Goal: Task Accomplishment & Management: Use online tool/utility

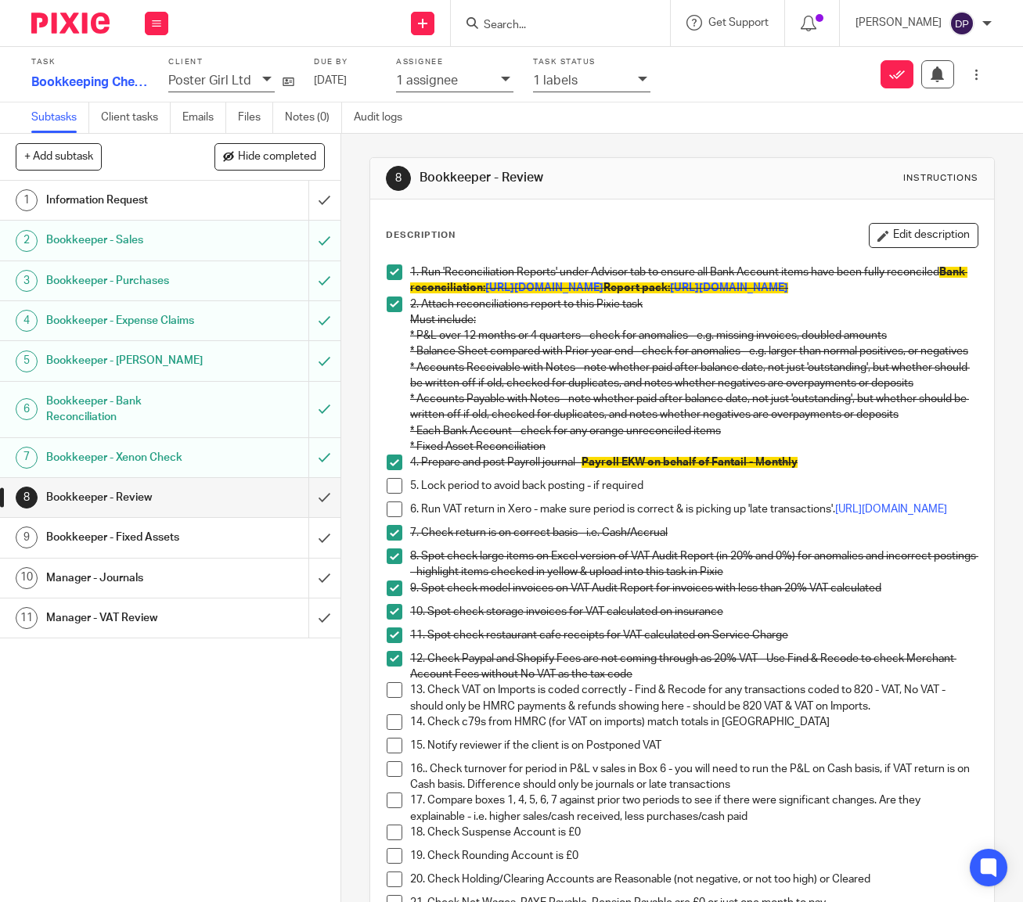
scroll to position [238, 0]
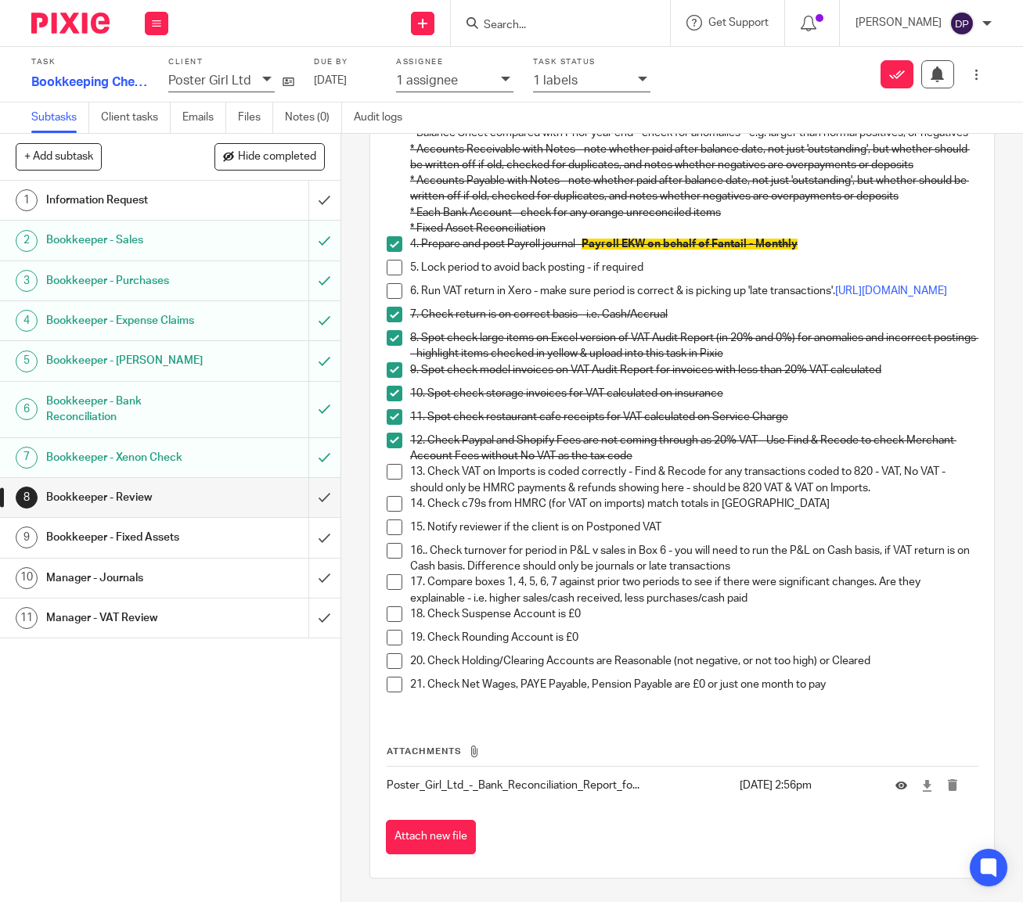
click at [102, 403] on h1 "Bookkeeper - Bank Reconciliation" at bounding box center [128, 410] width 164 height 40
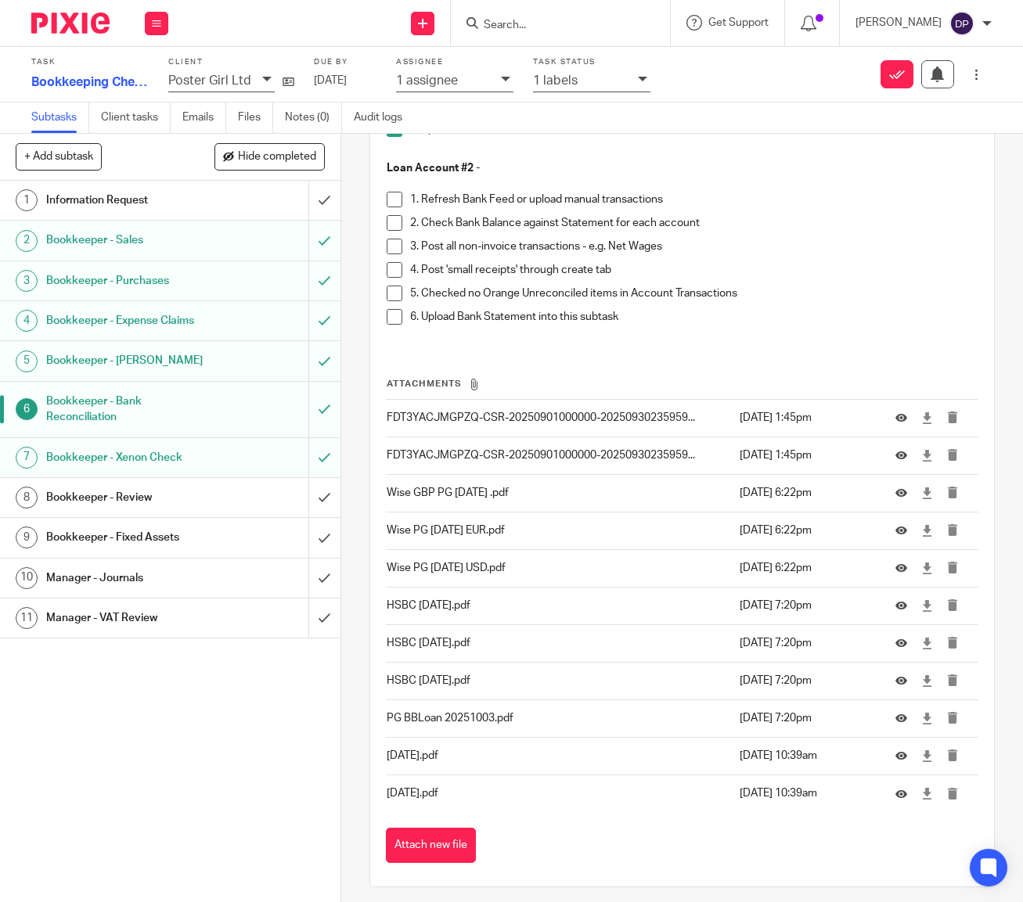
scroll to position [2860, 0]
click at [897, 714] on icon at bounding box center [901, 720] width 12 height 12
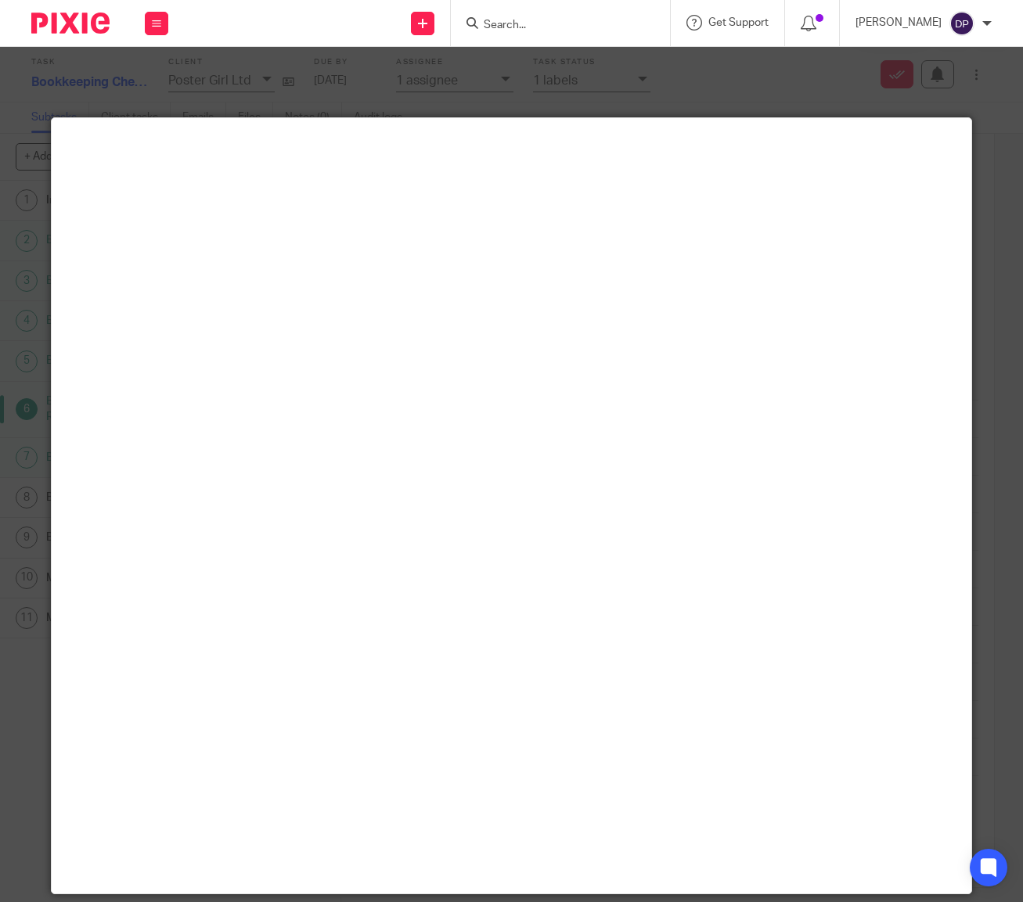
scroll to position [0, 0]
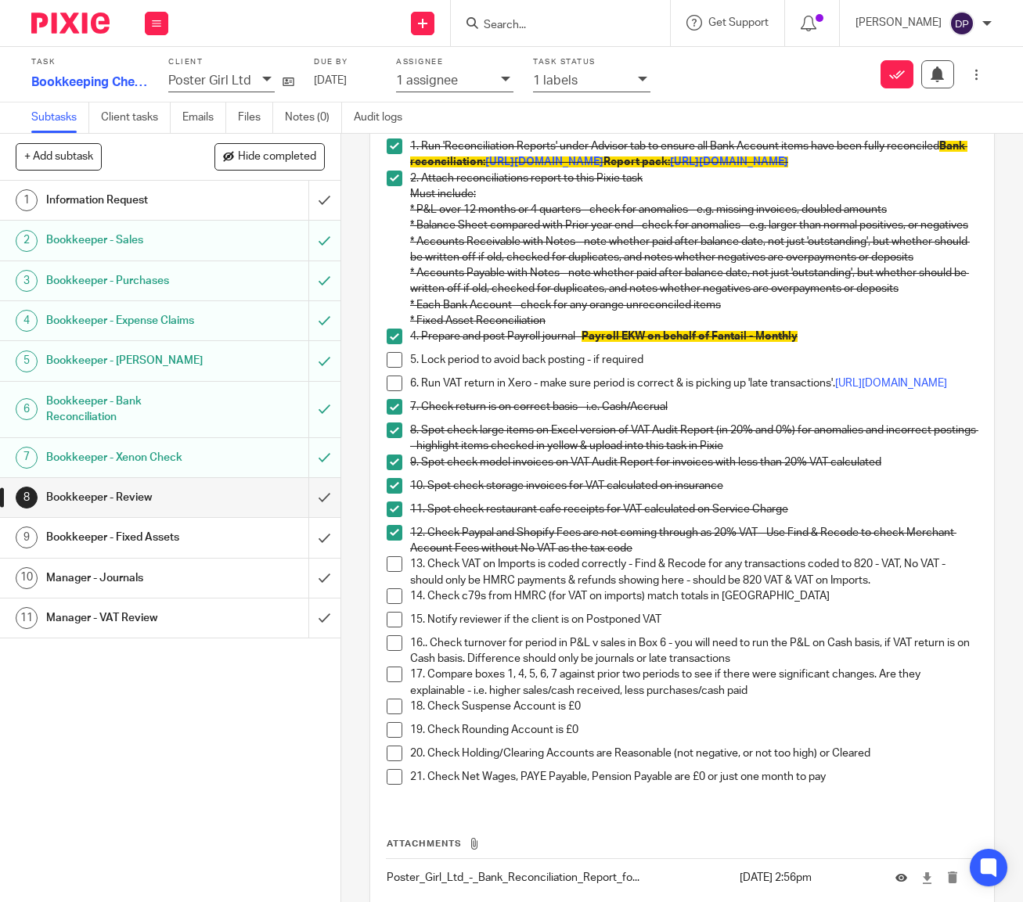
scroll to position [127, 0]
click at [410, 581] on p "13. Check VAT on Imports is coded correctly - Find & Recode for any transaction…" at bounding box center [693, 572] width 567 height 32
click at [398, 571] on span at bounding box center [395, 564] width 16 height 16
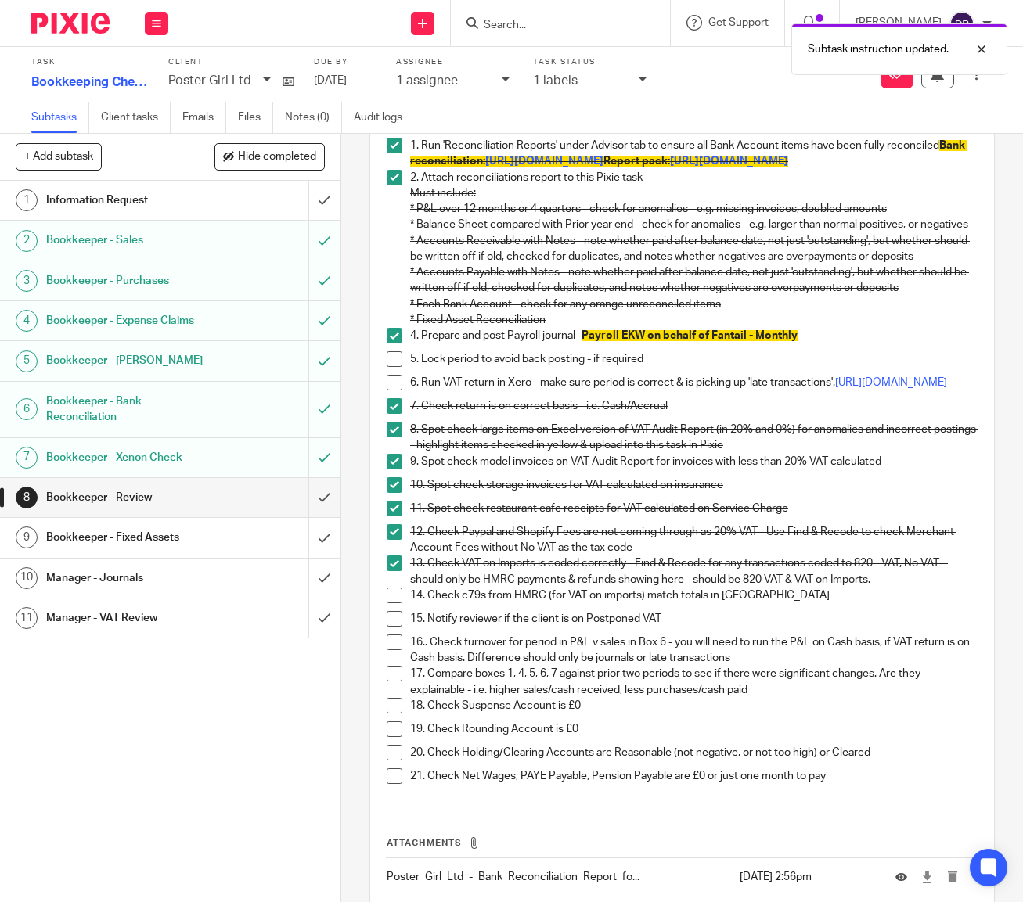
click at [394, 603] on span at bounding box center [395, 596] width 16 height 16
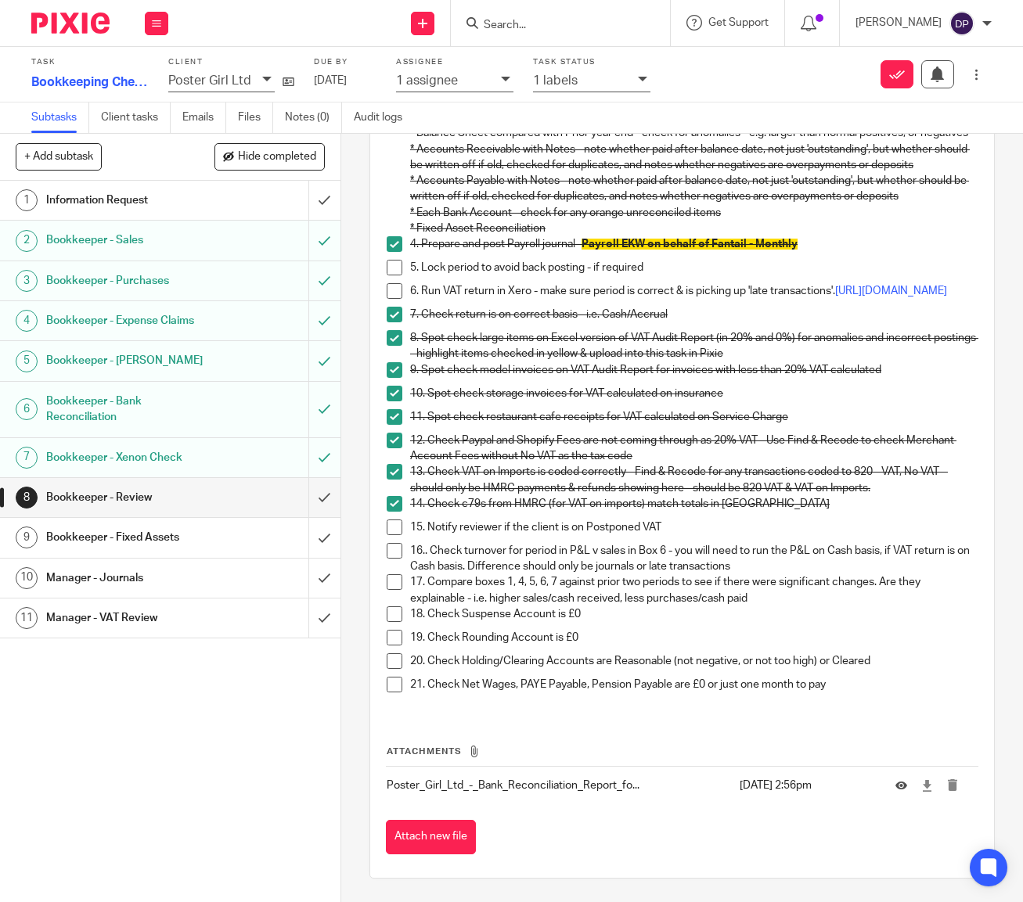
scroll to position [238, 0]
click at [454, 842] on button "Attach new file" at bounding box center [431, 837] width 90 height 35
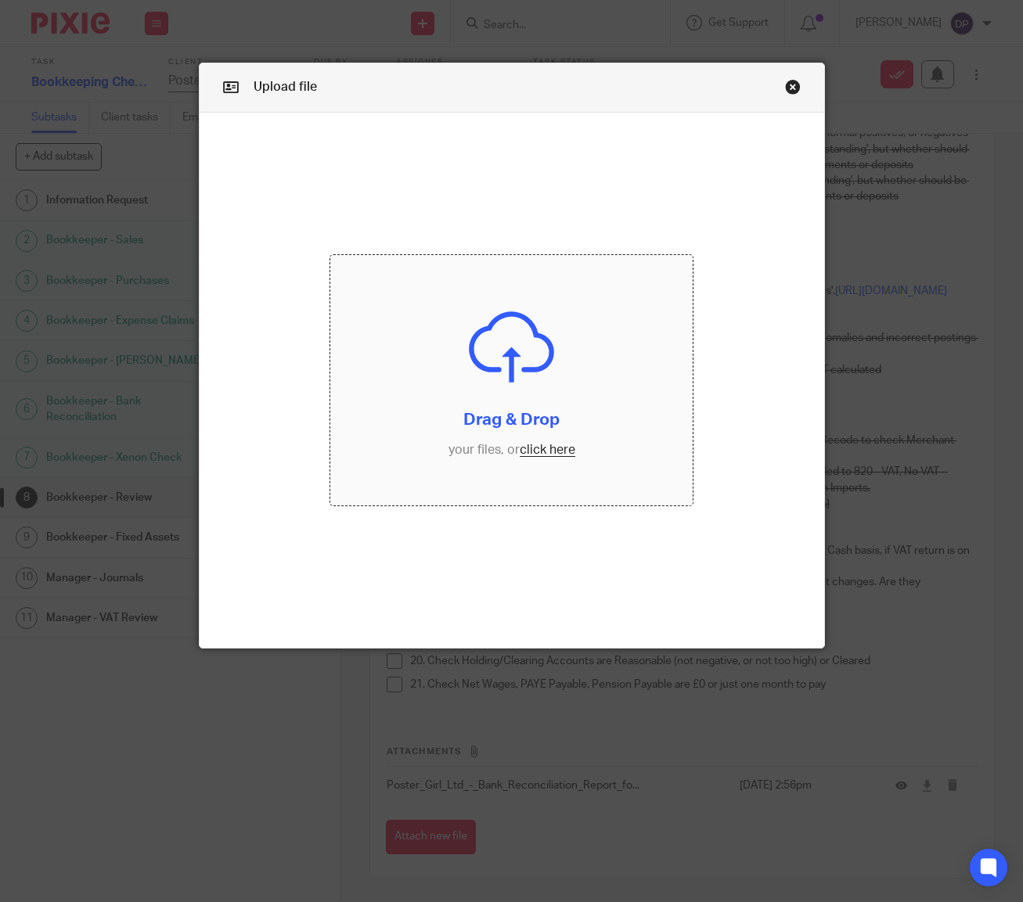
click at [547, 449] on input "file" at bounding box center [511, 380] width 363 height 250
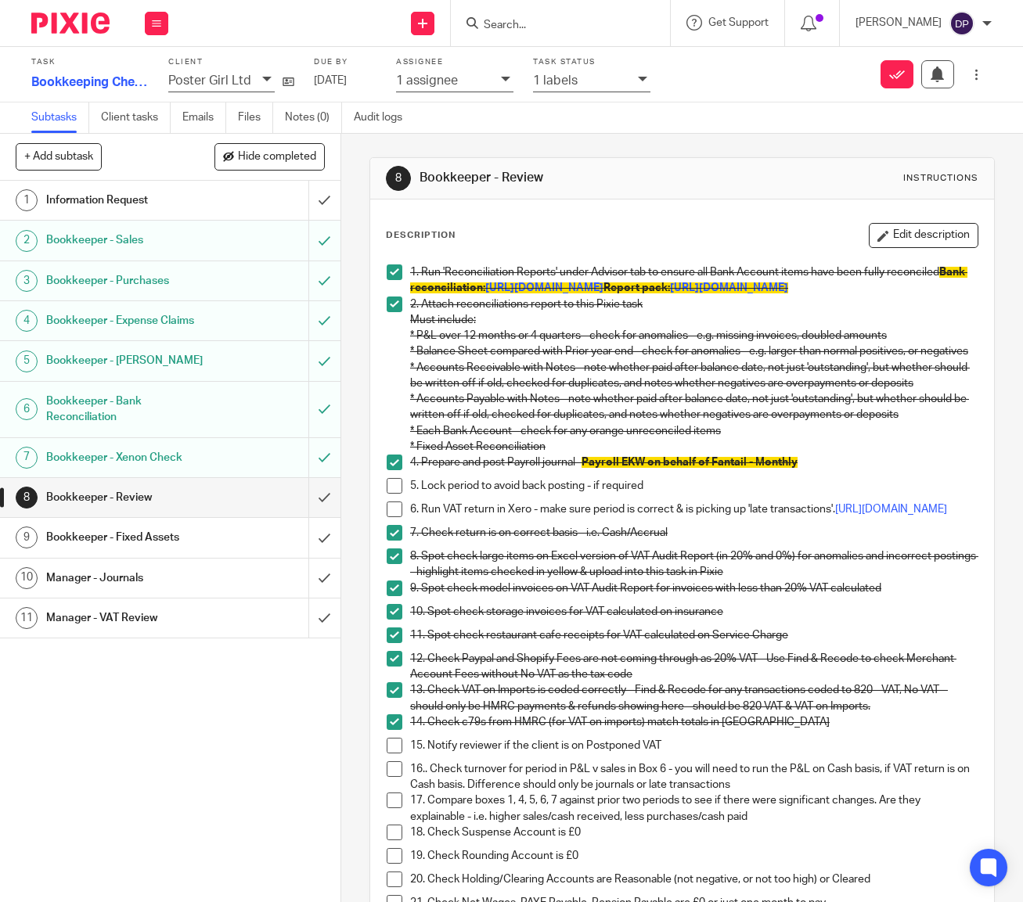
click at [392, 517] on span at bounding box center [395, 510] width 16 height 16
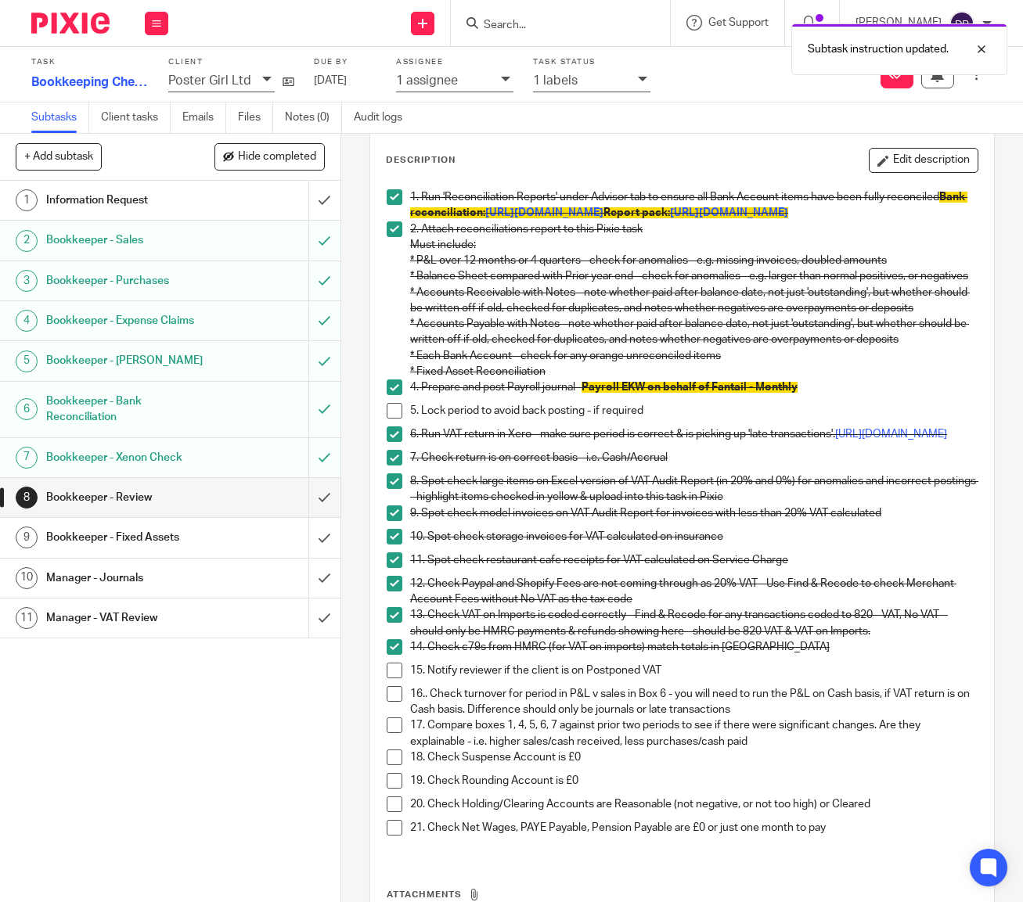
scroll to position [77, 0]
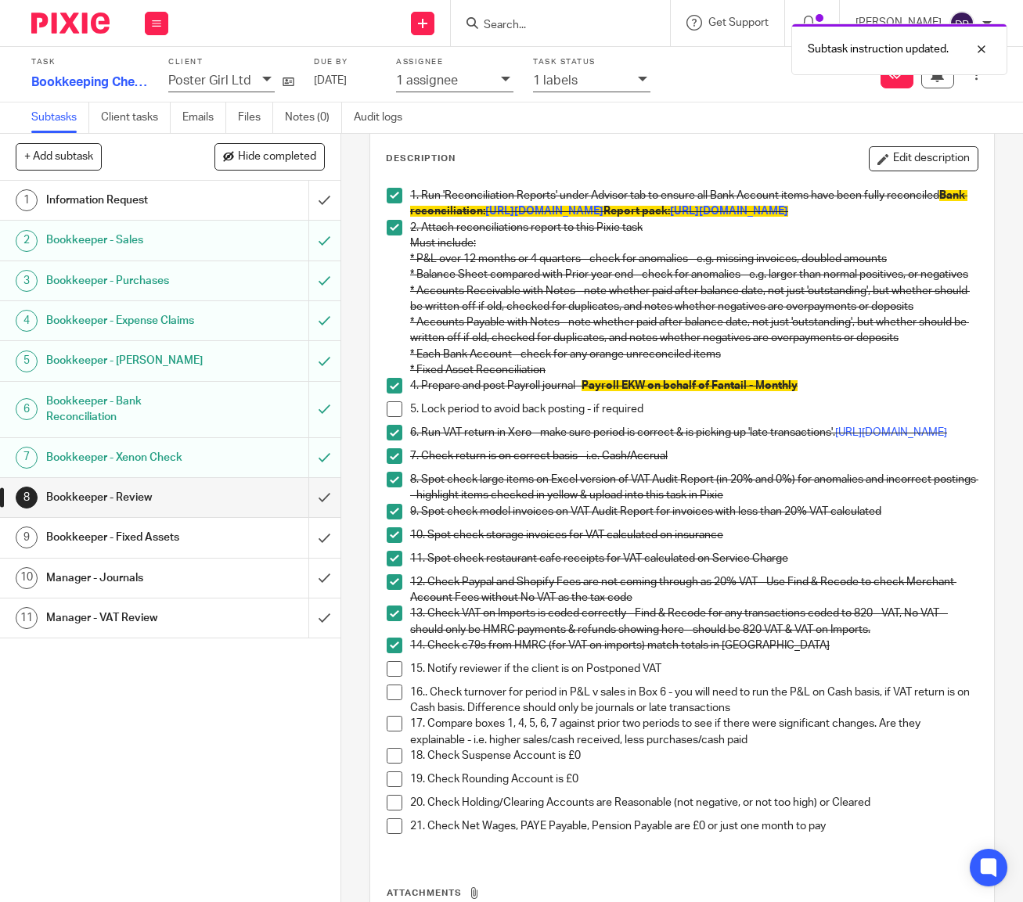
click at [394, 417] on span at bounding box center [395, 410] width 16 height 16
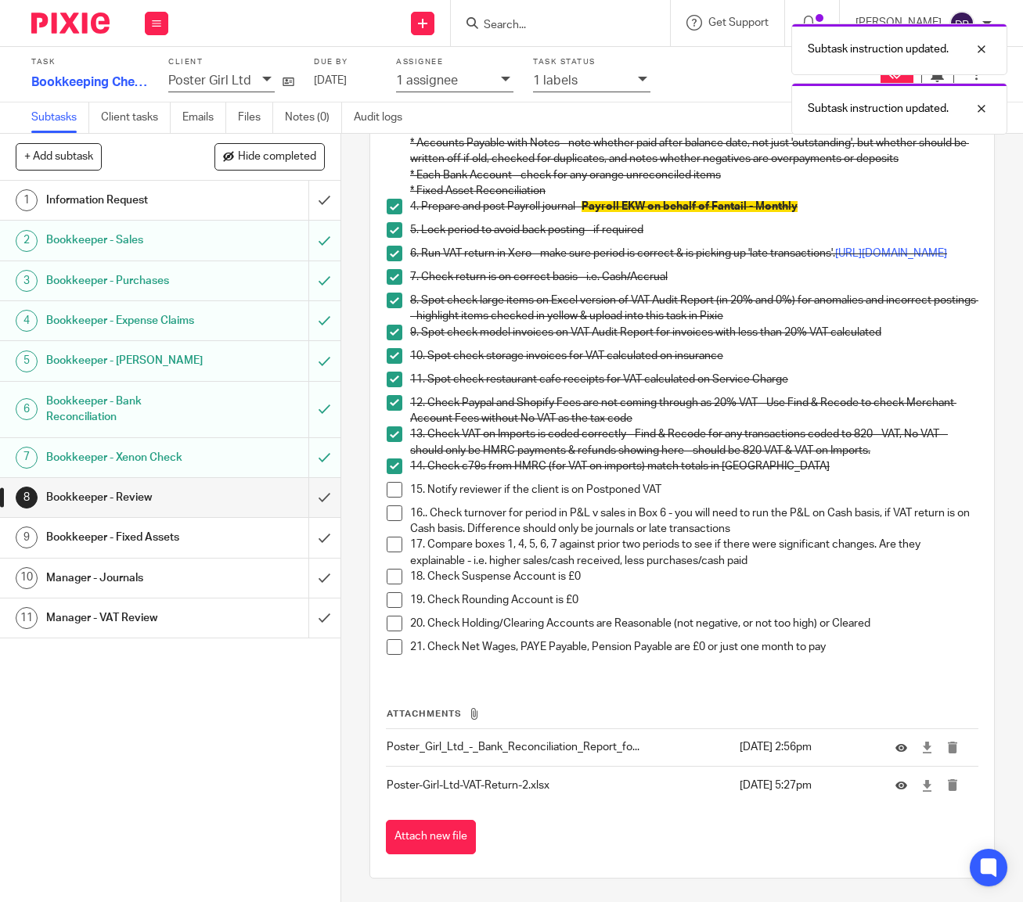
scroll to position [276, 0]
click at [394, 510] on span at bounding box center [395, 514] width 16 height 16
click at [398, 474] on span at bounding box center [395, 467] width 16 height 16
click at [397, 469] on span at bounding box center [395, 467] width 16 height 16
click at [399, 488] on span at bounding box center [395, 490] width 16 height 16
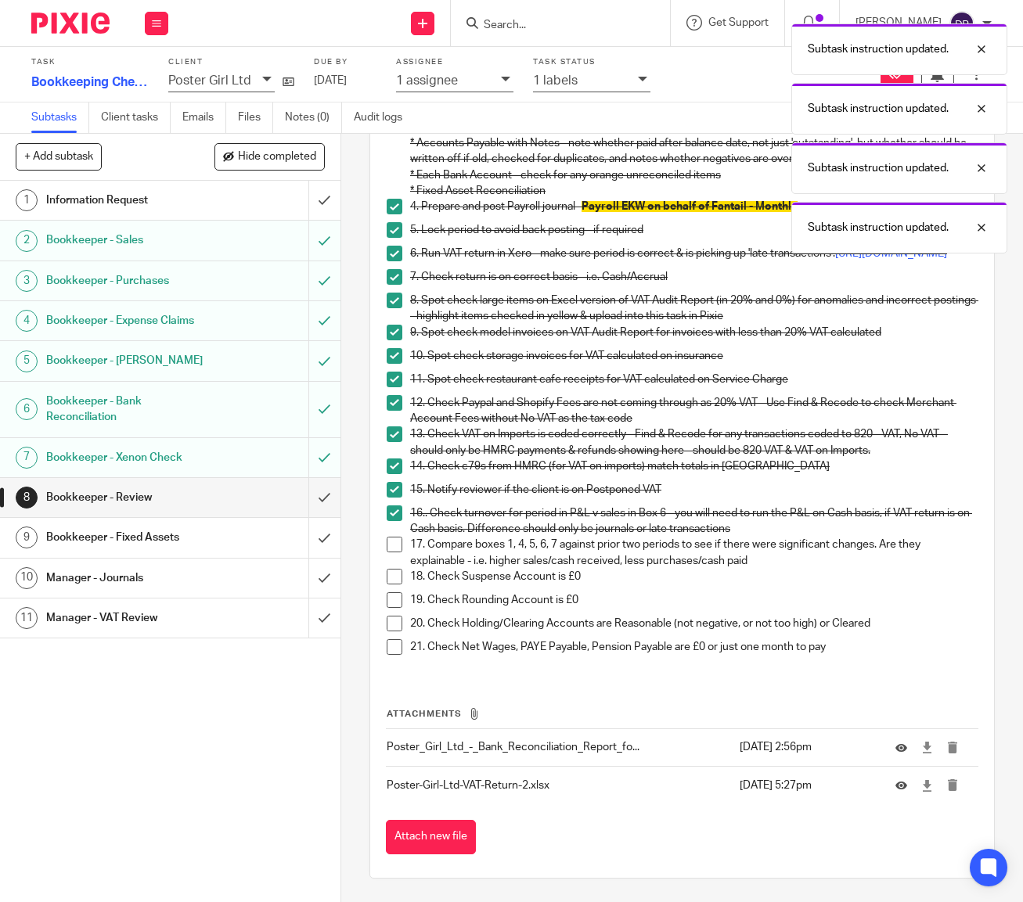
click at [393, 544] on span at bounding box center [395, 545] width 16 height 16
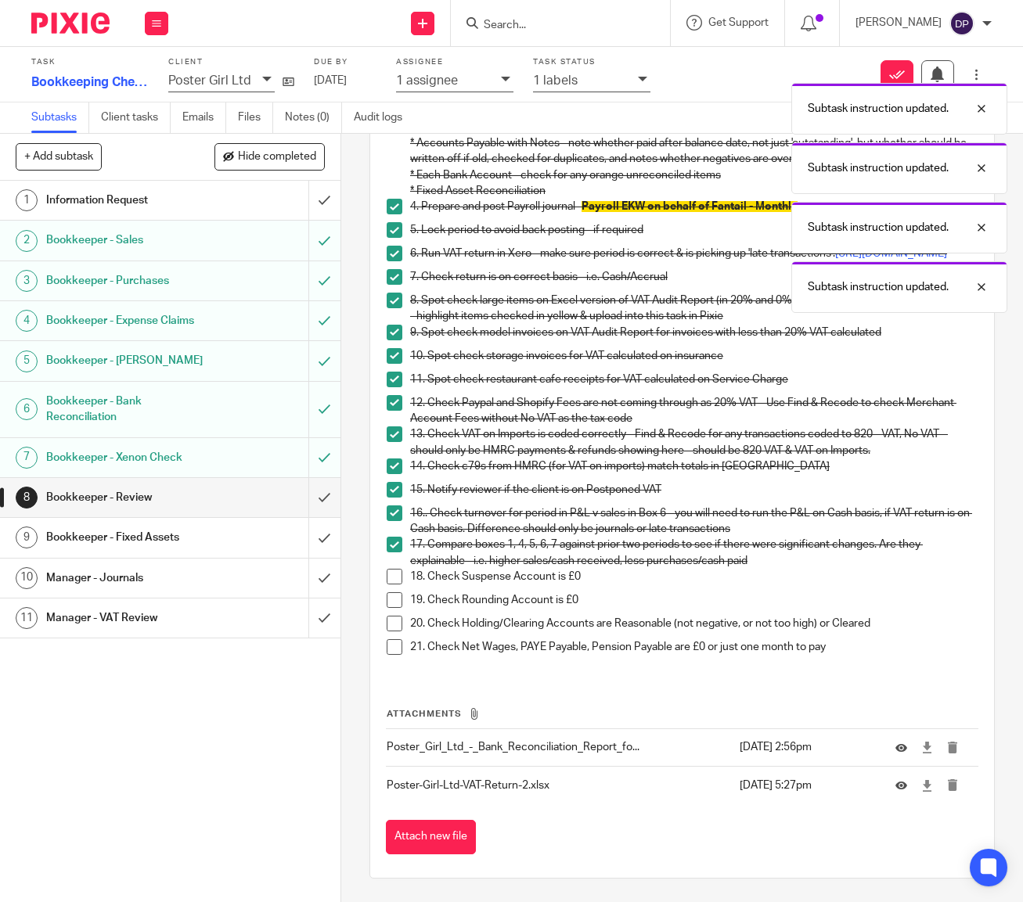
click at [395, 575] on span at bounding box center [395, 577] width 16 height 16
click at [394, 598] on span at bounding box center [395, 601] width 16 height 16
click at [394, 623] on span at bounding box center [395, 624] width 16 height 16
click at [396, 646] on span at bounding box center [395, 647] width 16 height 16
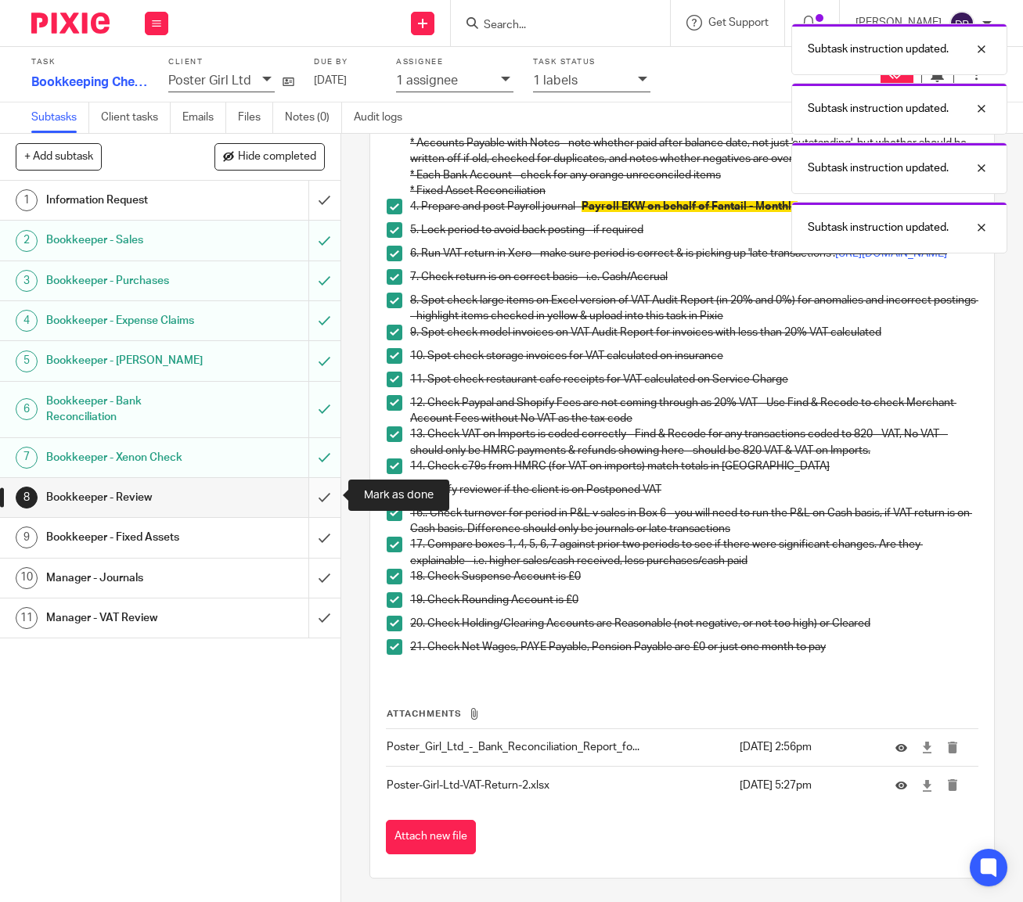
click at [329, 498] on input "submit" at bounding box center [170, 497] width 340 height 39
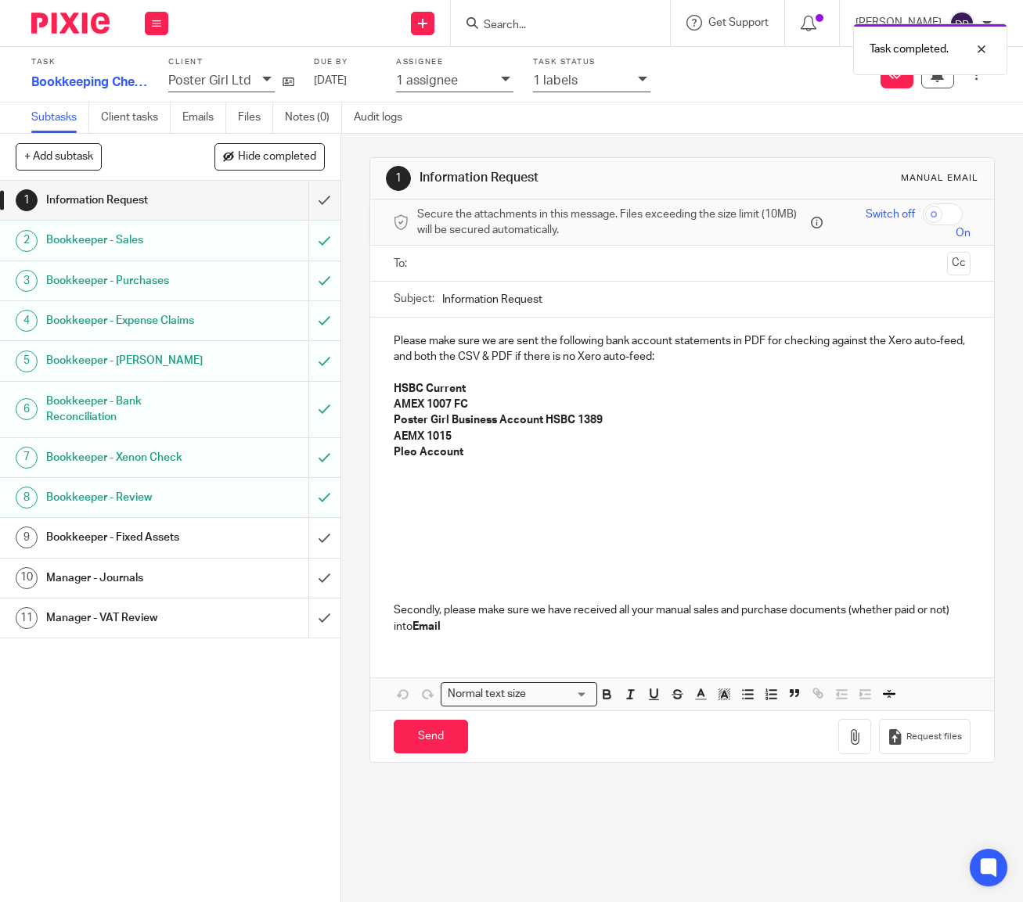
click at [152, 452] on h1 "Bookkeeper - Xenon Check" at bounding box center [128, 457] width 164 height 23
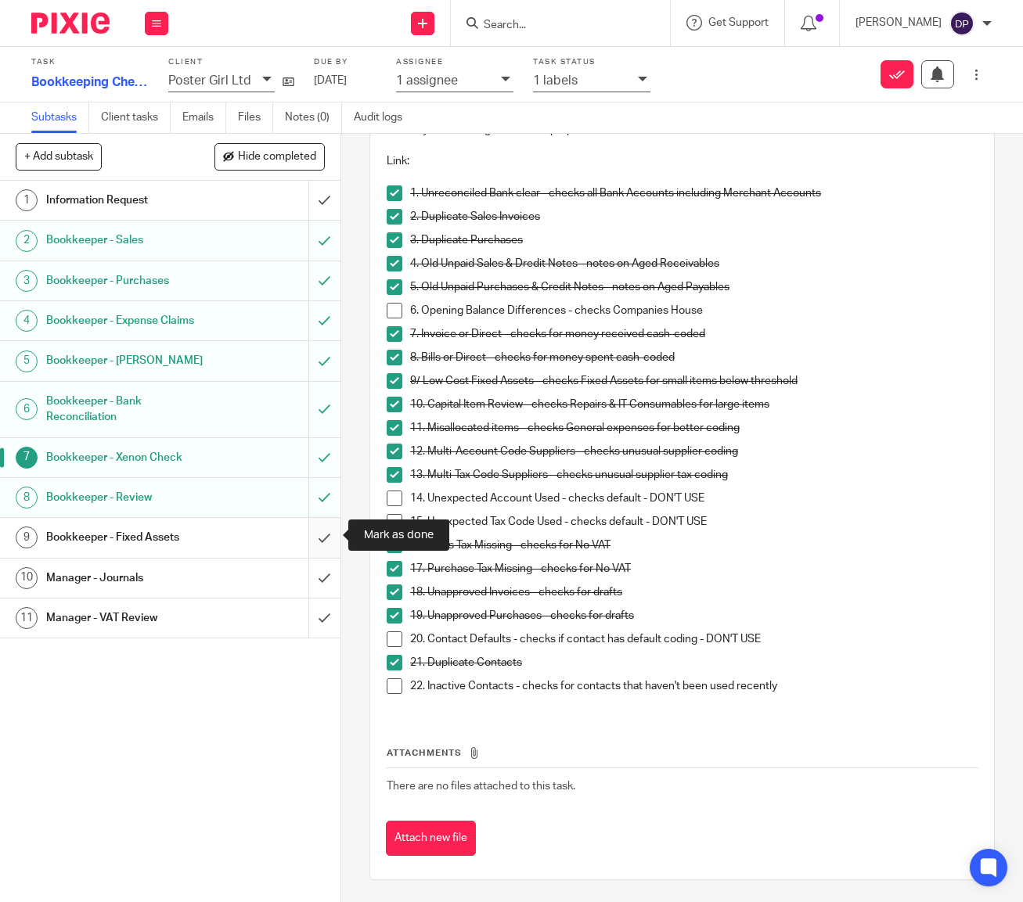
click at [324, 535] on input "submit" at bounding box center [170, 537] width 340 height 39
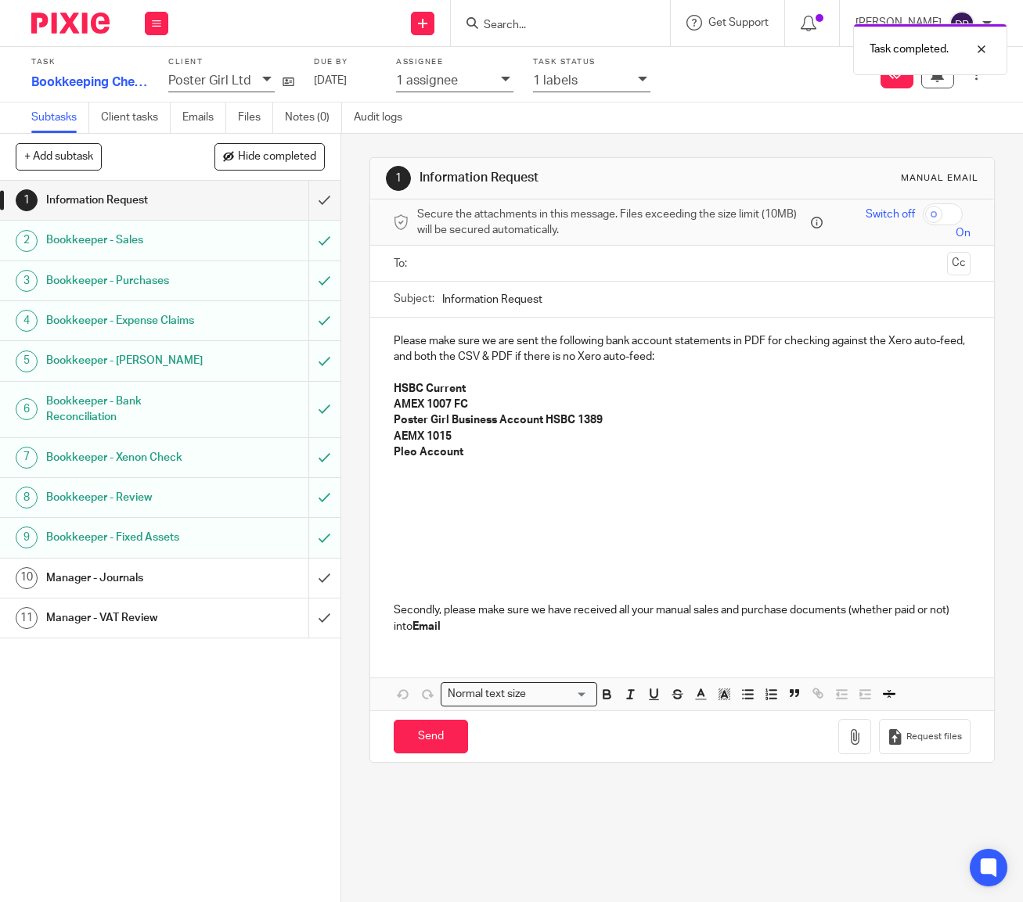
click at [567, 29] on div "Task completed." at bounding box center [760, 45] width 496 height 59
click at [495, 24] on input "Search" at bounding box center [552, 26] width 141 height 14
